Goal: Task Accomplishment & Management: Use online tool/utility

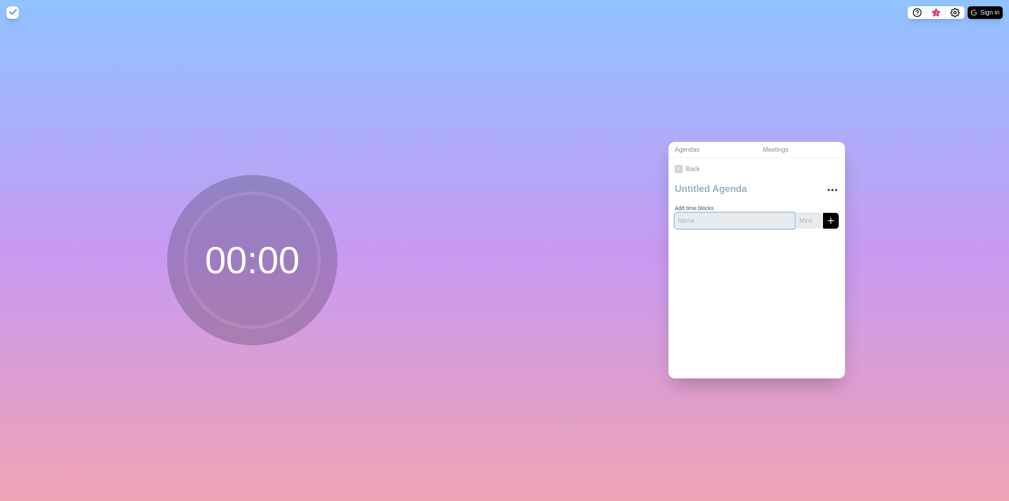
drag, startPoint x: 702, startPoint y: 217, endPoint x: 721, endPoint y: 220, distance: 19.1
click at [702, 217] on input "text" at bounding box center [735, 221] width 120 height 16
type input "Welcom"
click at [802, 218] on input "number" at bounding box center [808, 221] width 25 height 16
type input "5"
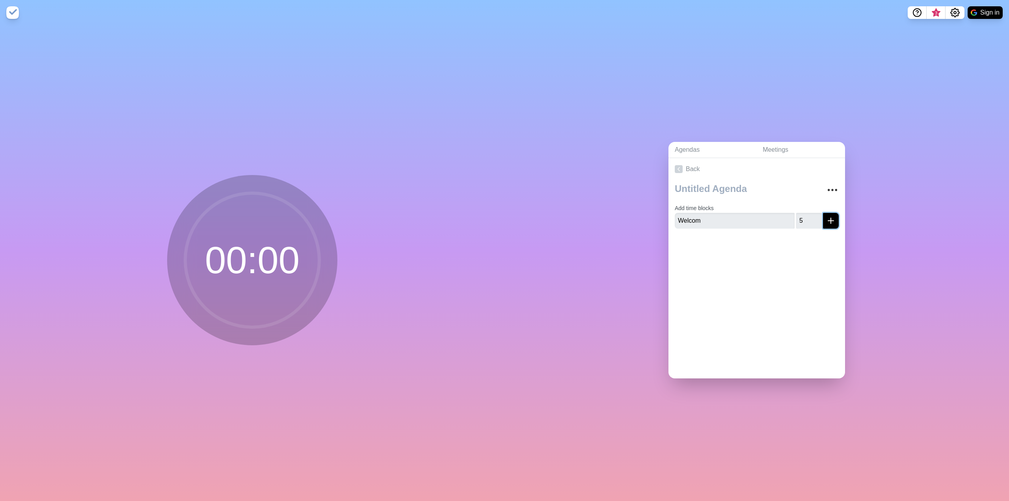
click at [828, 221] on line "submit" at bounding box center [831, 221] width 6 height 0
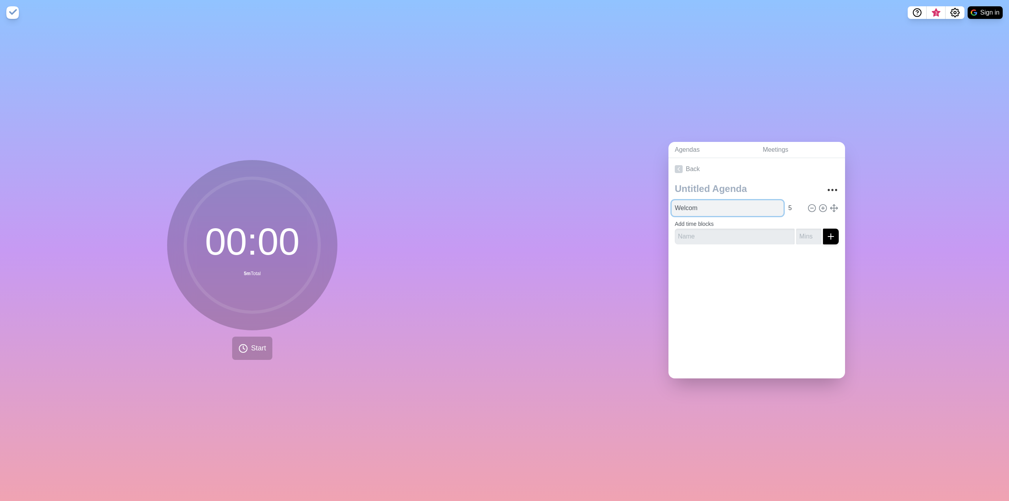
click at [705, 207] on input "Welcom" at bounding box center [728, 208] width 112 height 16
type input "Welcome"
click at [721, 280] on div "Back Welcome 5 Add time blocks" at bounding box center [757, 268] width 177 height 220
click at [715, 235] on input "text" at bounding box center [735, 237] width 120 height 16
type input "Why are we here/purpose"
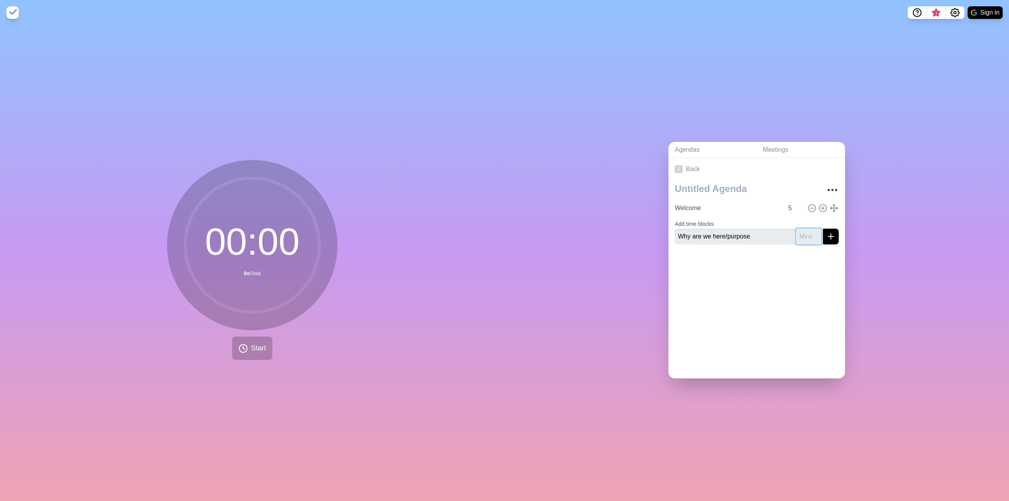
click at [800, 237] on input "number" at bounding box center [808, 237] width 25 height 16
type input "5"
click at [826, 237] on icon "submit" at bounding box center [830, 236] width 9 height 9
click at [733, 245] on input "text" at bounding box center [735, 243] width 120 height 16
type input "AI Landscape"
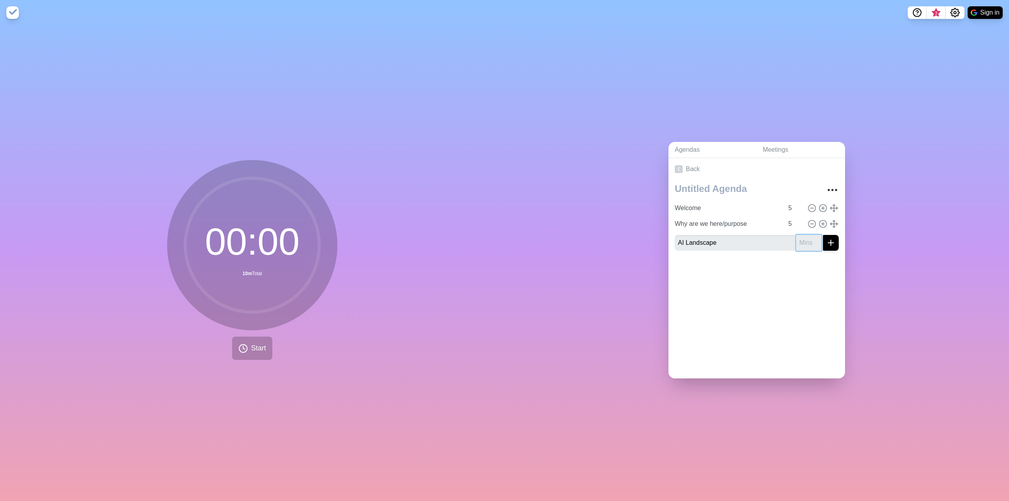
click at [800, 240] on input "number" at bounding box center [808, 243] width 25 height 16
type input "15"
click at [826, 240] on icon "submit" at bounding box center [830, 242] width 9 height 9
type input "Roundtable"
type input "10"
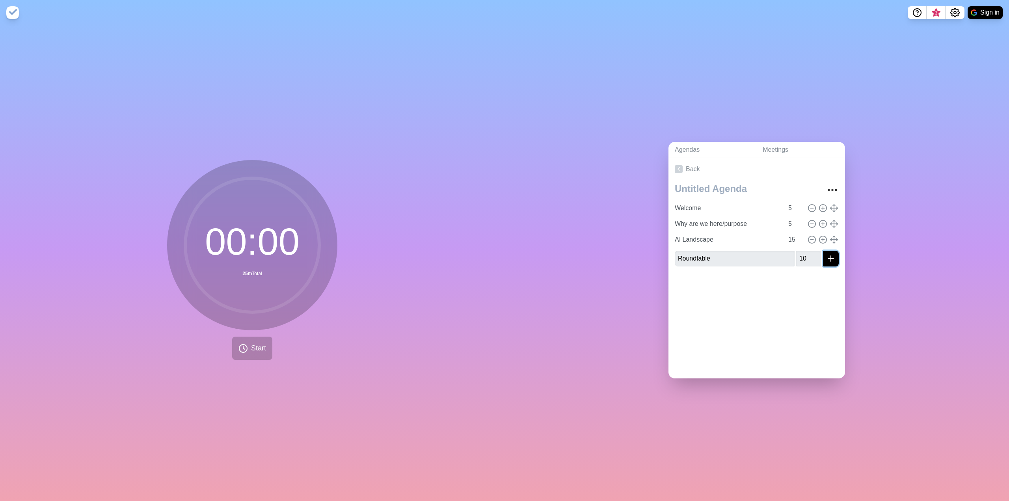
click at [823, 251] on button "submit" at bounding box center [831, 259] width 16 height 16
type input "How will the group work"
type input "5"
click at [823, 267] on button "submit" at bounding box center [831, 275] width 16 height 16
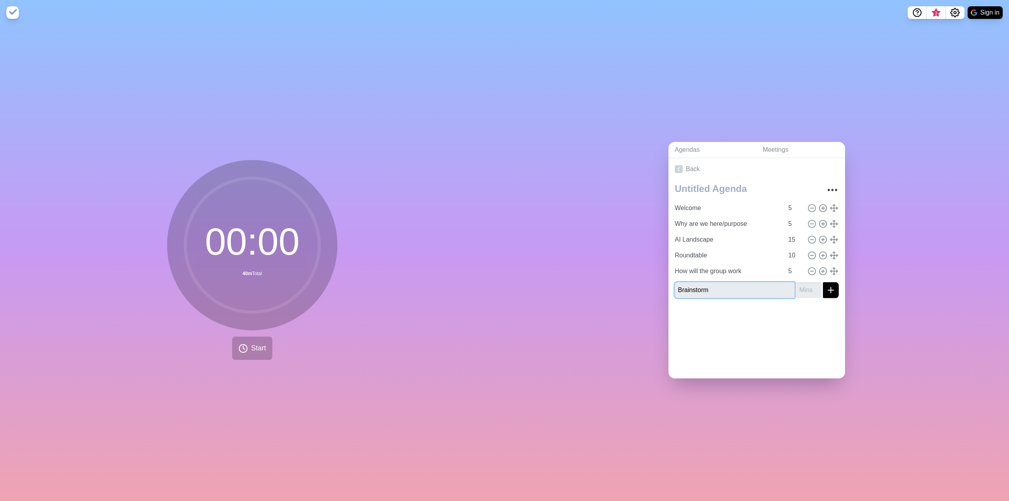
type input "Brainstorm"
type input "10"
click at [823, 282] on button "submit" at bounding box center [831, 290] width 16 height 16
type input "Wrap up"
type input "5"
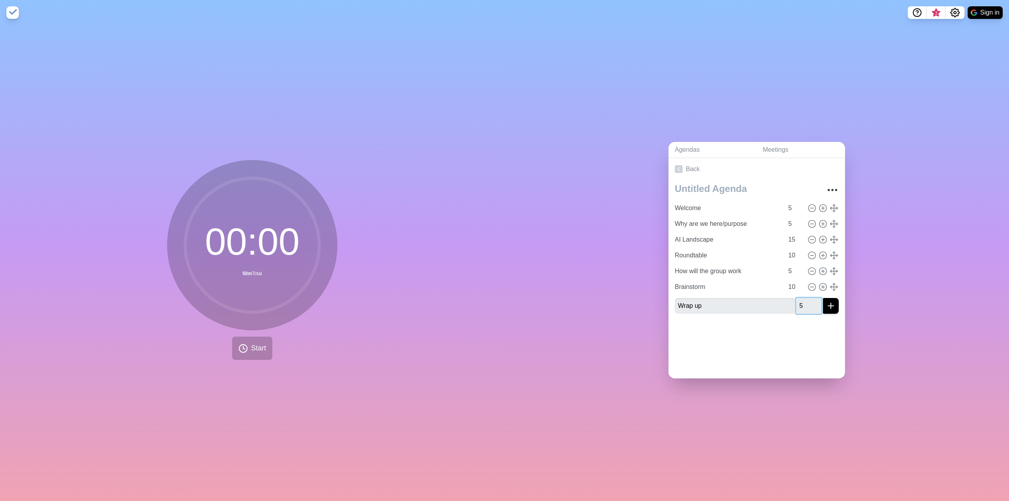
click at [823, 298] on button "submit" at bounding box center [831, 306] width 16 height 16
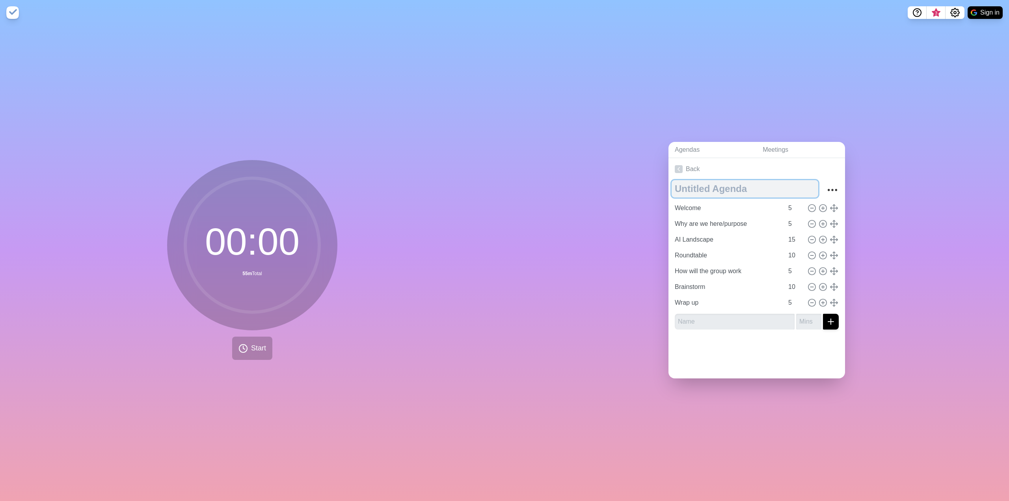
click at [711, 186] on textarea at bounding box center [745, 188] width 147 height 17
click at [705, 73] on div "Agendas Meetings Back AI Champions Netwrk Welcome 5 Why are we here/purpose 5 A…" at bounding box center [757, 263] width 505 height 476
drag, startPoint x: 755, startPoint y: 187, endPoint x: 757, endPoint y: 192, distance: 5.1
click at [755, 187] on textarea "AI Champions Netwrk" at bounding box center [745, 188] width 147 height 17
type textarea "AI Champions Network"
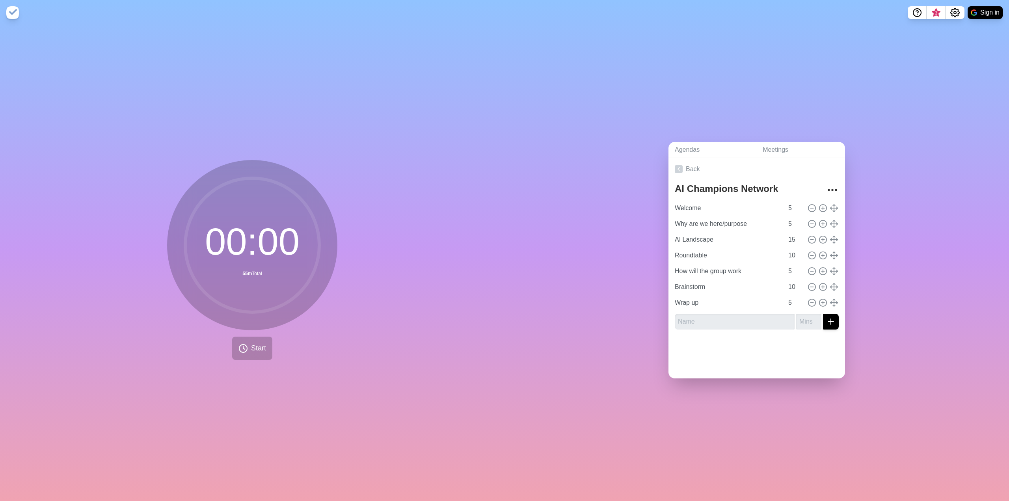
click at [766, 114] on div "Agendas Meetings Back AI Champions Network Welcome 5 Why are we here/purpose 5 …" at bounding box center [757, 263] width 505 height 476
click at [252, 350] on span "Start" at bounding box center [258, 348] width 15 height 11
click at [247, 347] on polygon at bounding box center [249, 349] width 5 height 8
click at [237, 345] on polygon at bounding box center [239, 349] width 5 height 8
click at [254, 345] on polygon at bounding box center [255, 349] width 5 height 8
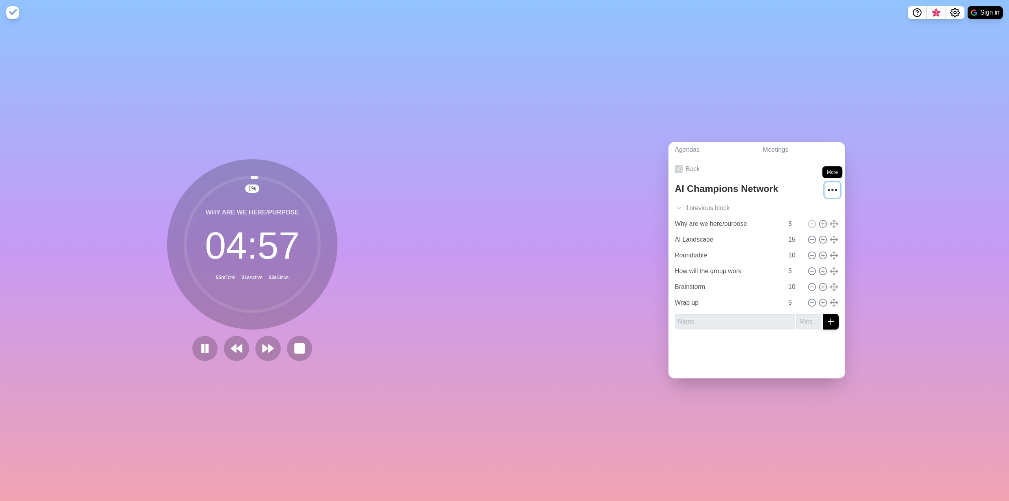
click at [827, 185] on icon "More" at bounding box center [832, 190] width 13 height 13
click at [418, 159] on div "2 % Why are we here/purpose 04 : 54 55m Total 24s Active 25s Since" at bounding box center [252, 263] width 505 height 476
click at [238, 349] on polygon at bounding box center [239, 349] width 5 height 8
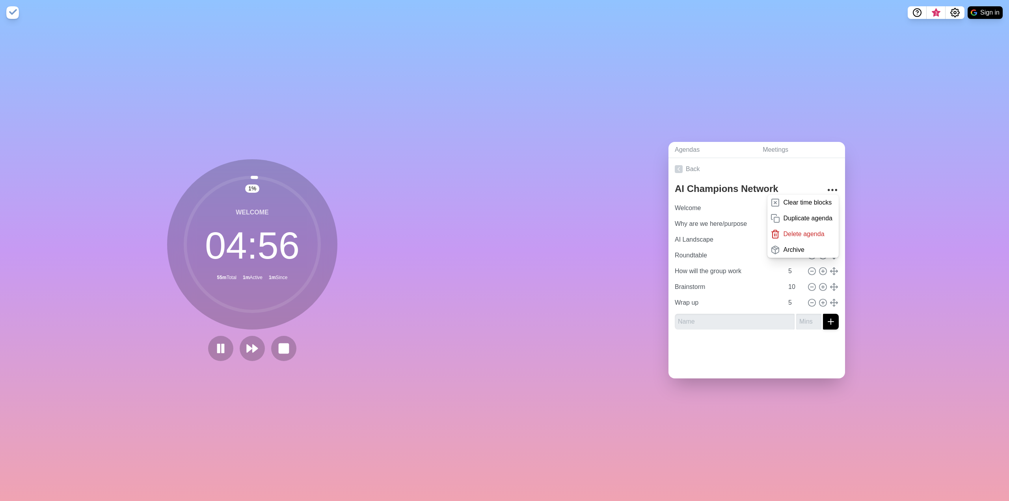
click at [14, 12] on img at bounding box center [12, 12] width 13 height 13
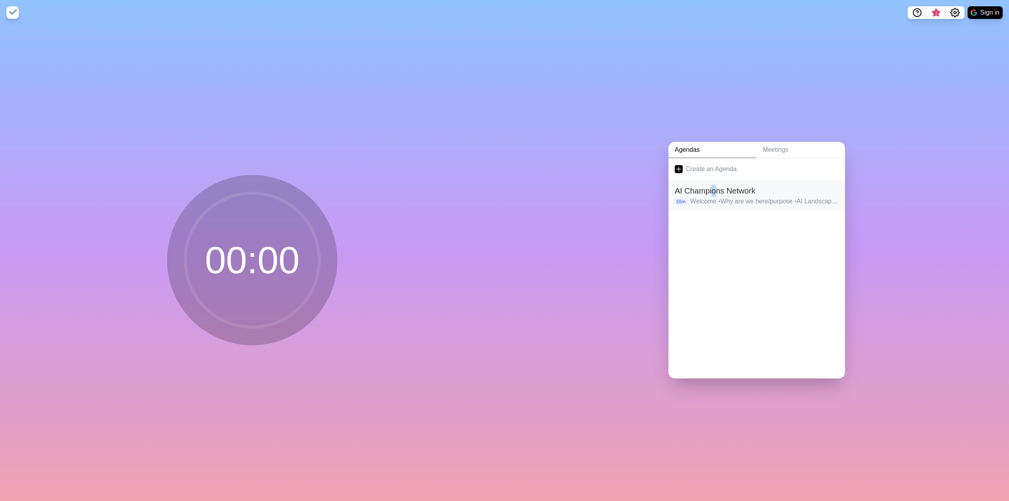
click at [710, 192] on h2 "AI Champions Network" at bounding box center [757, 191] width 164 height 12
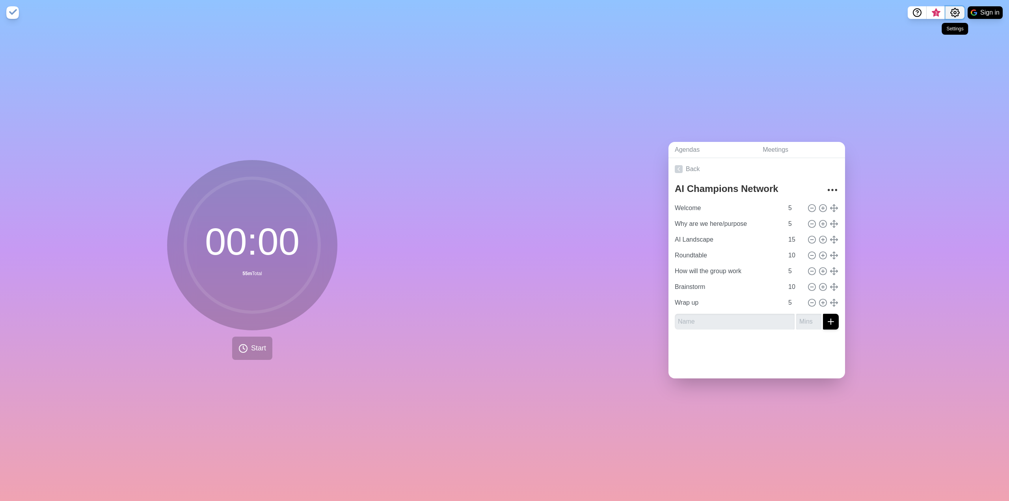
click at [954, 13] on circle "Settings" at bounding box center [955, 12] width 2 height 2
click at [937, 28] on p "Preferences" at bounding box center [930, 29] width 34 height 9
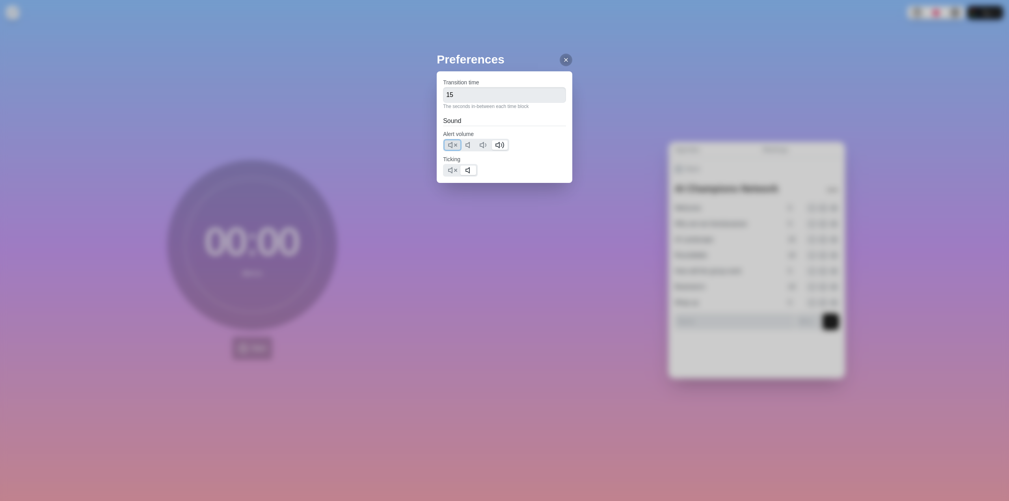
click at [453, 146] on icon at bounding box center [452, 144] width 9 height 9
click at [454, 167] on icon at bounding box center [452, 170] width 9 height 9
click at [477, 92] on input "15" at bounding box center [504, 95] width 123 height 16
type input "1"
type input "5"
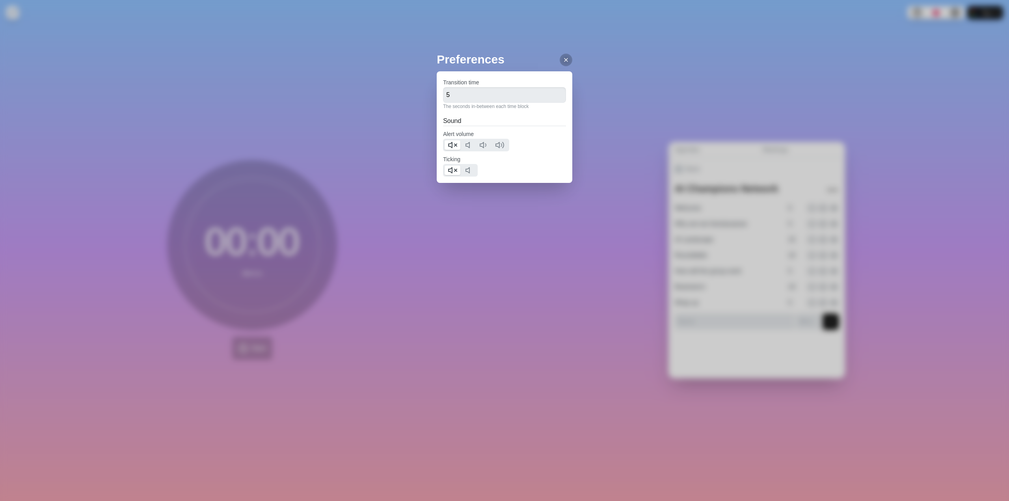
click at [597, 99] on div "Preferences Transition time 5 The seconds in-between each time block Sound Aler…" at bounding box center [504, 250] width 1009 height 501
